Goal: Find specific page/section: Find specific page/section

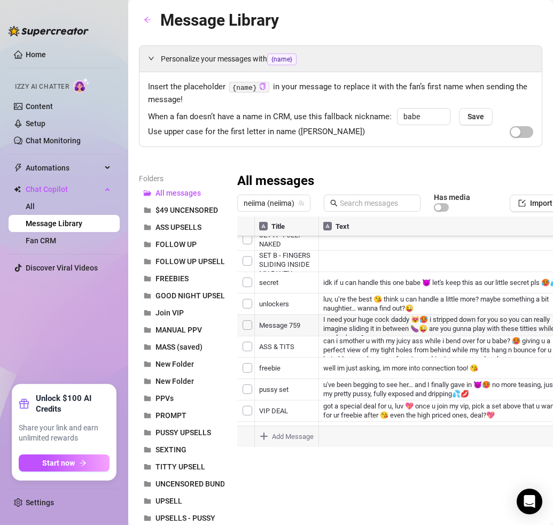
scroll to position [137, 0]
click at [249, 368] on div at bounding box center [435, 336] width 396 height 238
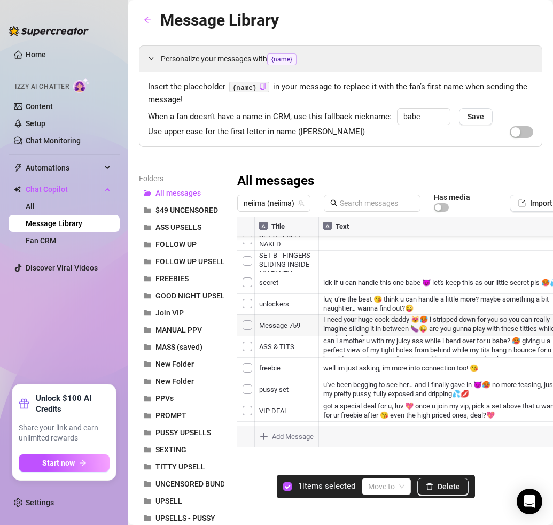
scroll to position [236, 0]
click at [245, 329] on div at bounding box center [435, 336] width 396 height 238
click at [249, 350] on div at bounding box center [435, 336] width 396 height 238
click at [246, 331] on div at bounding box center [435, 336] width 396 height 238
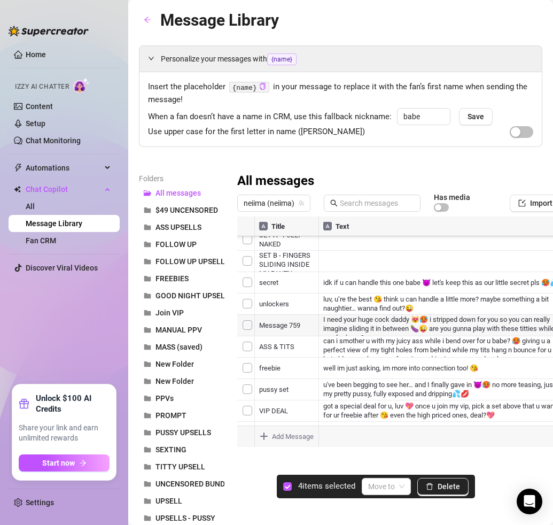
scroll to position [528, 0]
click at [250, 312] on div at bounding box center [435, 336] width 396 height 238
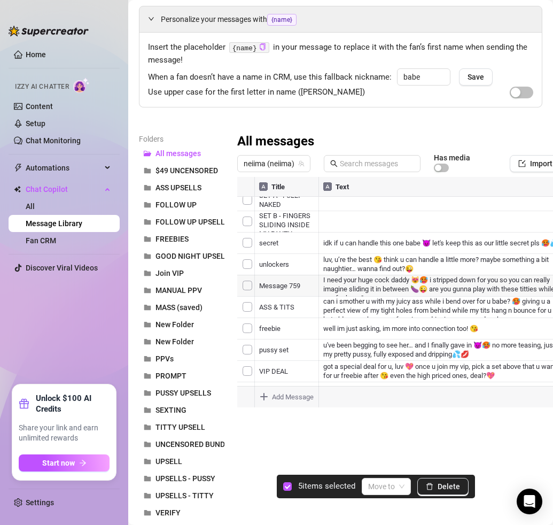
scroll to position [37, 0]
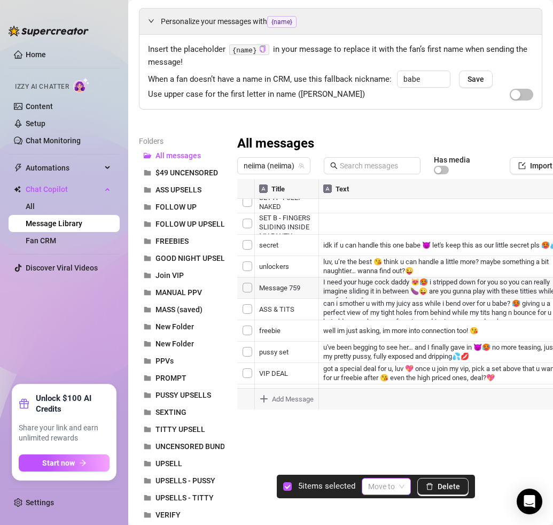
click at [397, 481] on span at bounding box center [386, 487] width 36 height 16
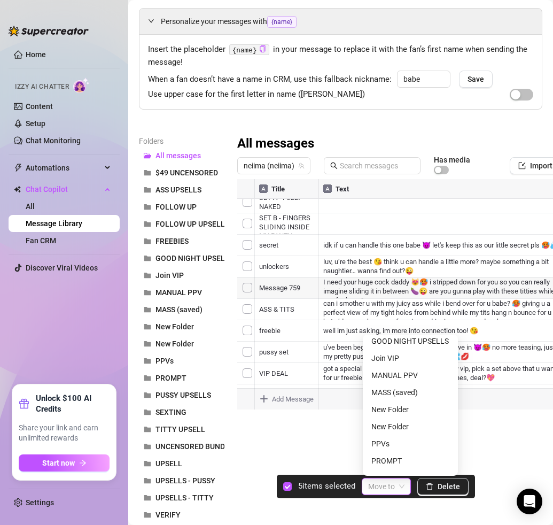
scroll to position [0, 0]
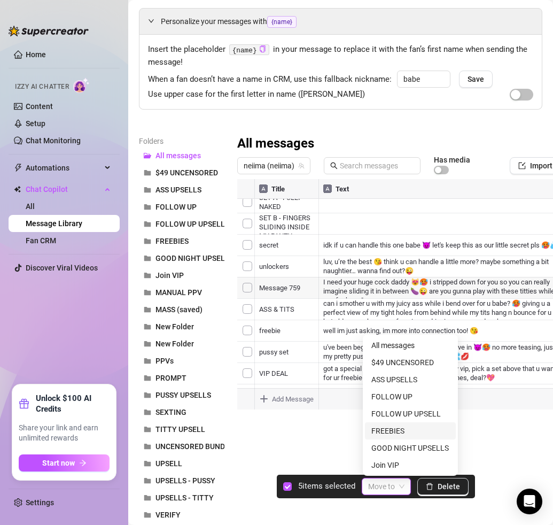
click at [392, 433] on div "FREEBIES" at bounding box center [411, 431] width 78 height 12
